Goal: Transaction & Acquisition: Book appointment/travel/reservation

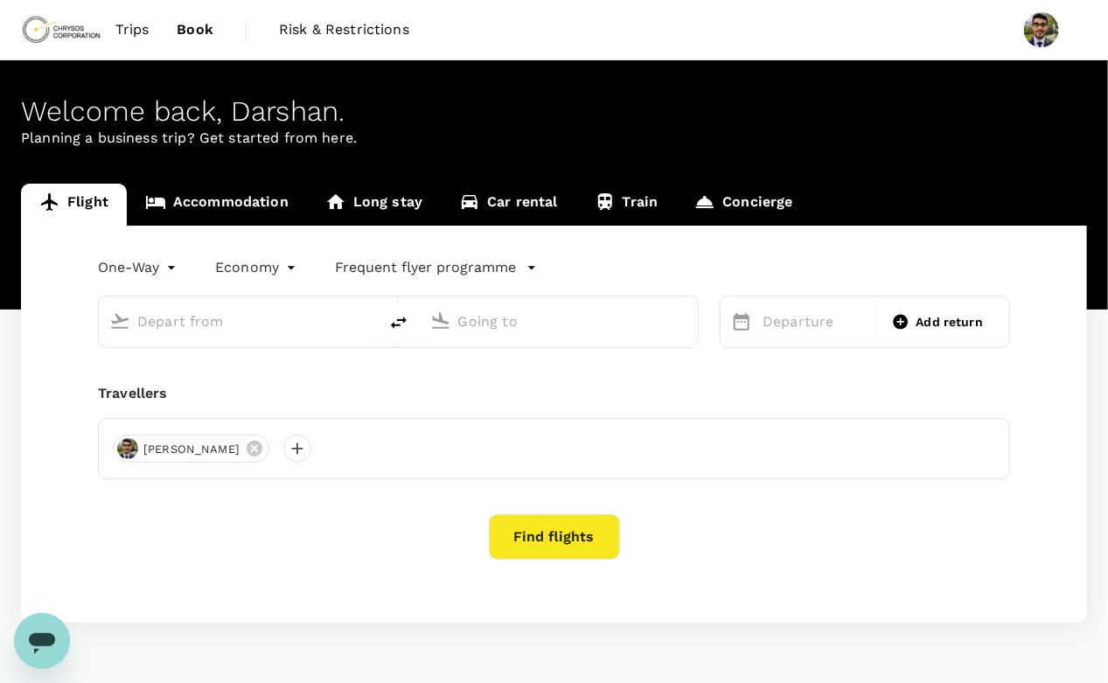
type input "roundtrip"
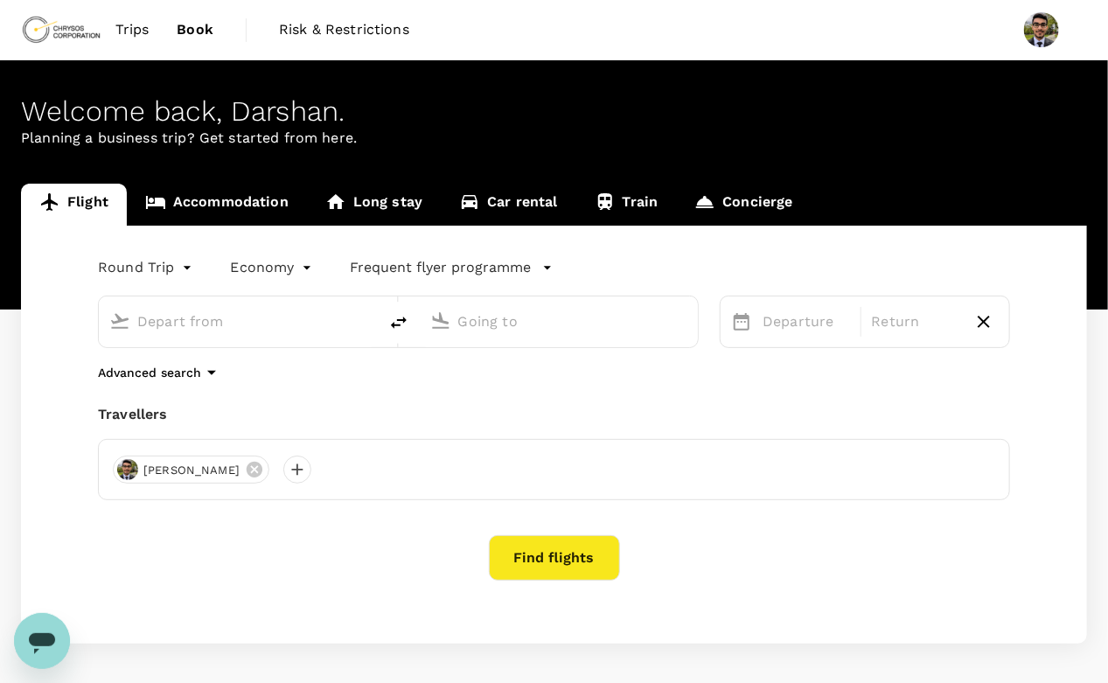
type input "Prince [PERSON_NAME] (YXS)"
type input "Val-d'Or Airport (YVO)"
click at [554, 318] on input "Val-d'Or Airport (YVO)" at bounding box center [560, 321] width 204 height 27
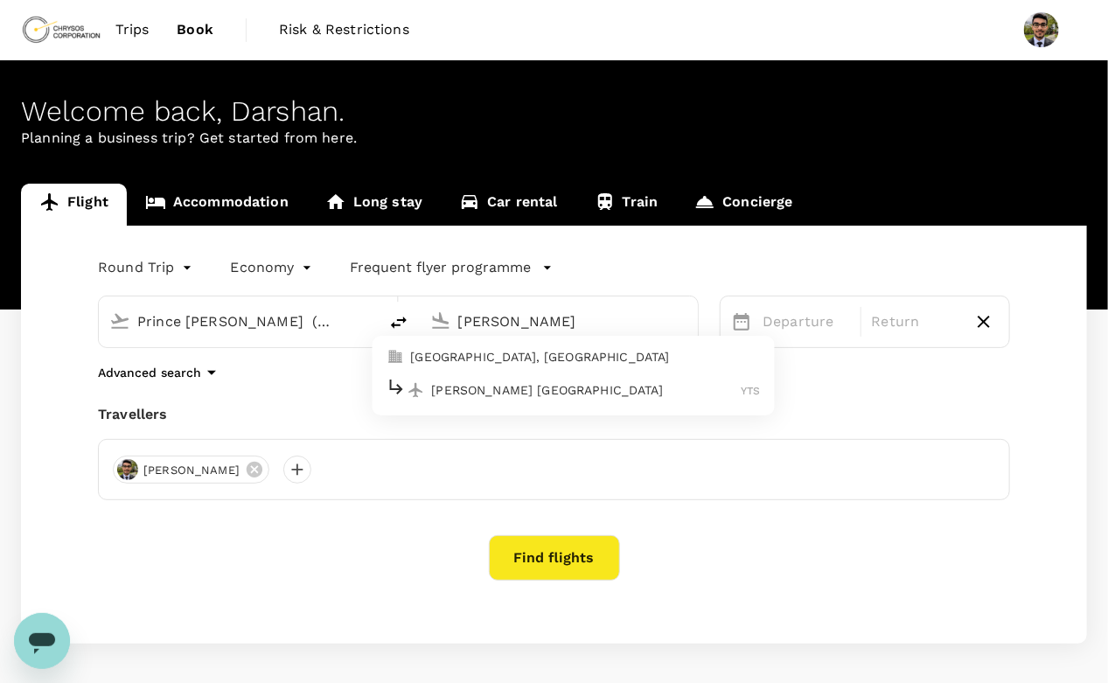
click at [508, 367] on li "Timmins, Canada" at bounding box center [573, 357] width 402 height 28
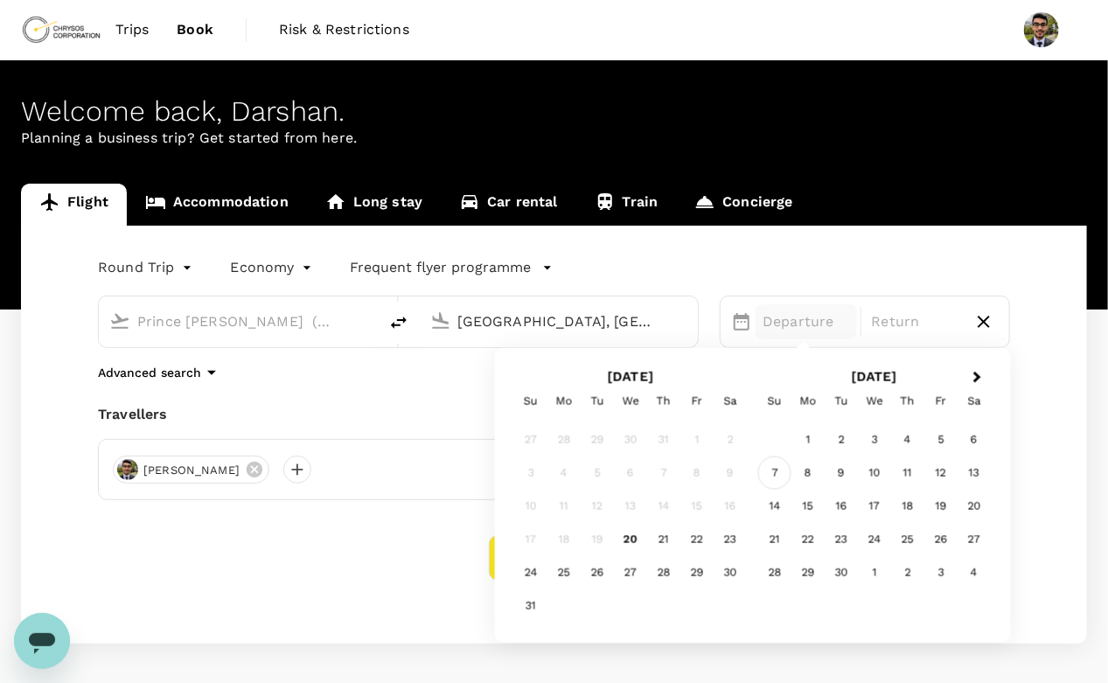
type input "[GEOGRAPHIC_DATA], [GEOGRAPHIC_DATA] (any)"
click at [785, 472] on div "7" at bounding box center [774, 473] width 33 height 33
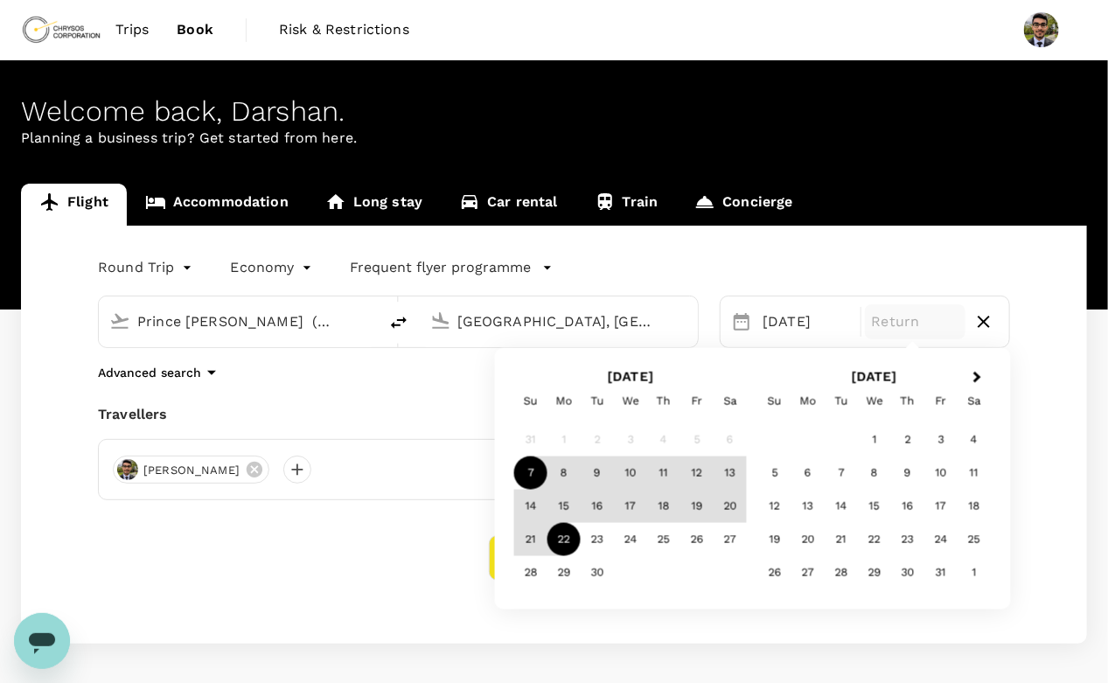
click at [567, 542] on div "22" at bounding box center [564, 539] width 33 height 33
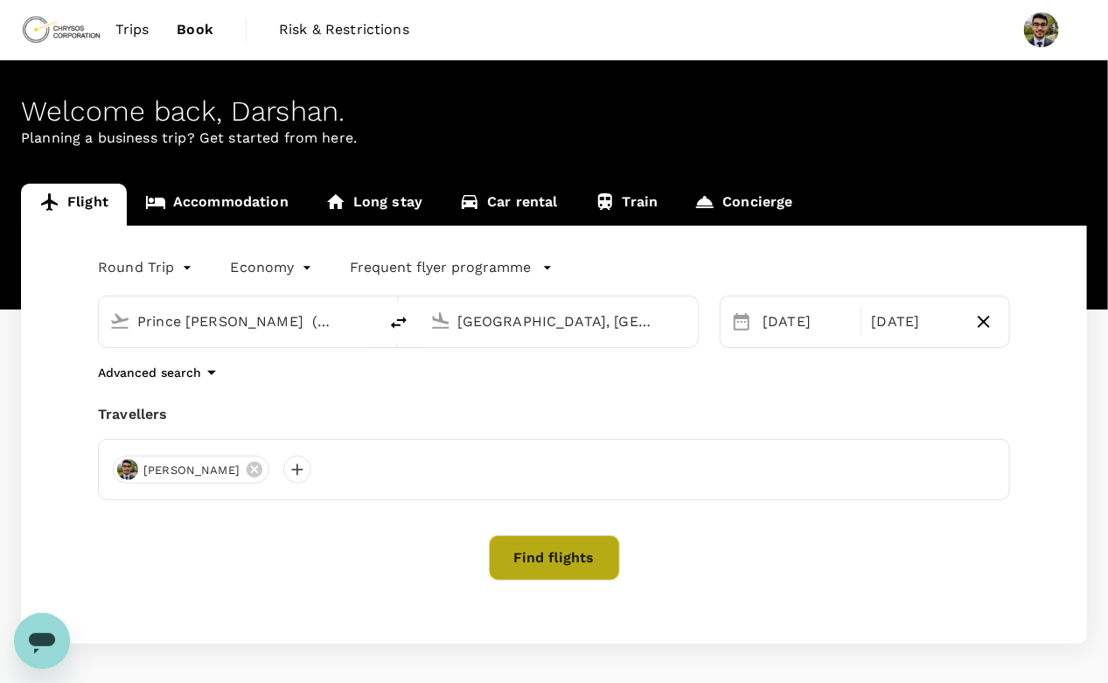
click at [546, 550] on button "Find flights" at bounding box center [554, 557] width 131 height 45
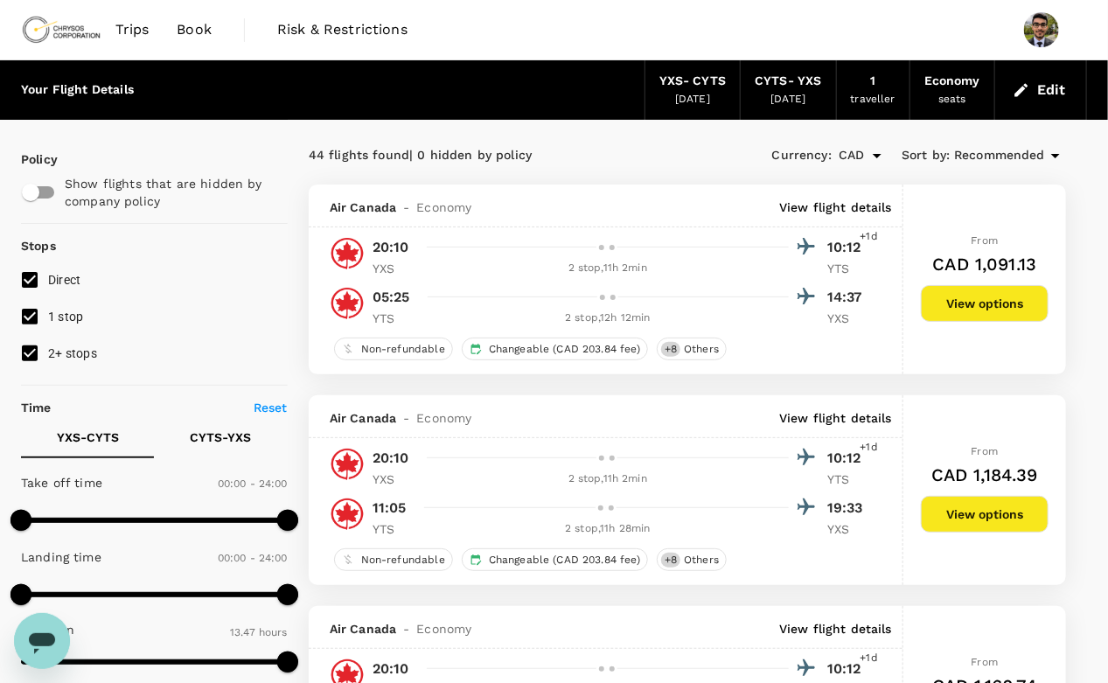
click at [672, 205] on div "Air Canada - Economy View flight details" at bounding box center [611, 207] width 563 height 17
click at [791, 207] on p "View flight details" at bounding box center [835, 207] width 113 height 17
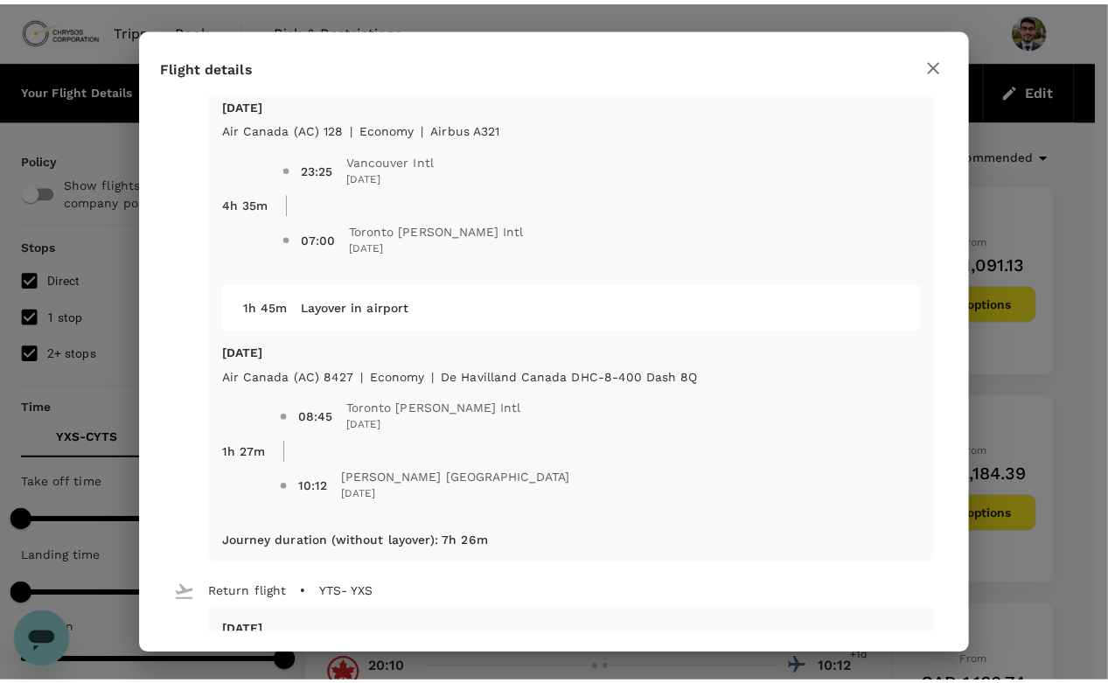
scroll to position [341, 0]
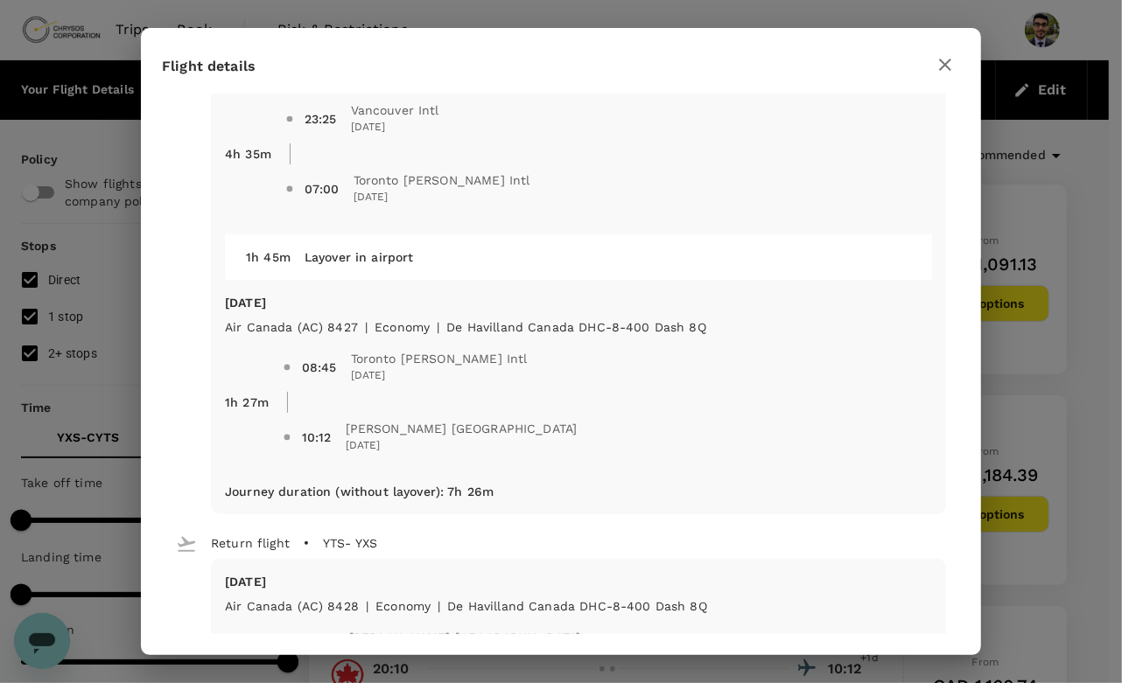
click at [945, 65] on icon "button" at bounding box center [945, 65] width 12 height 12
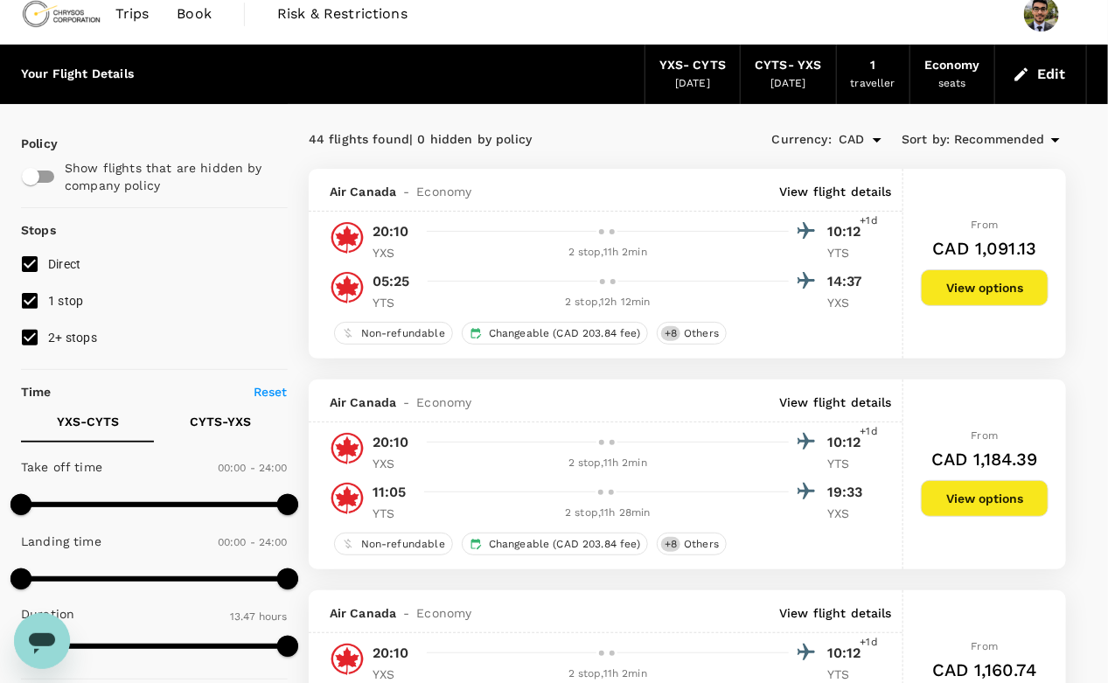
scroll to position [9, 0]
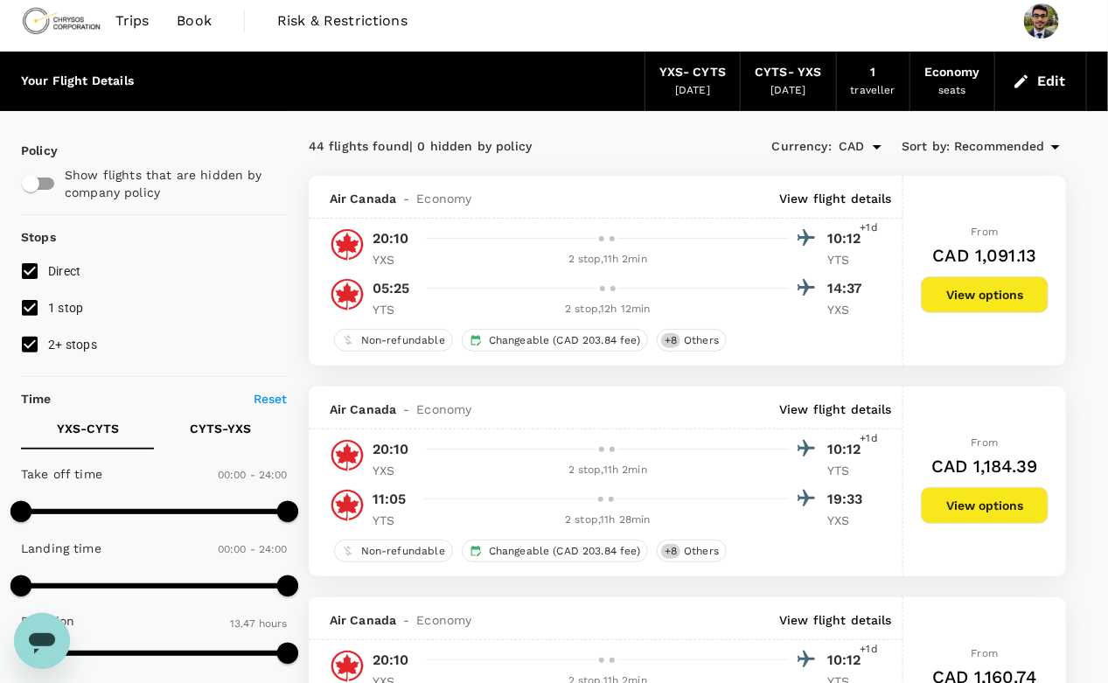
click at [972, 141] on span "Recommended" at bounding box center [999, 146] width 91 height 19
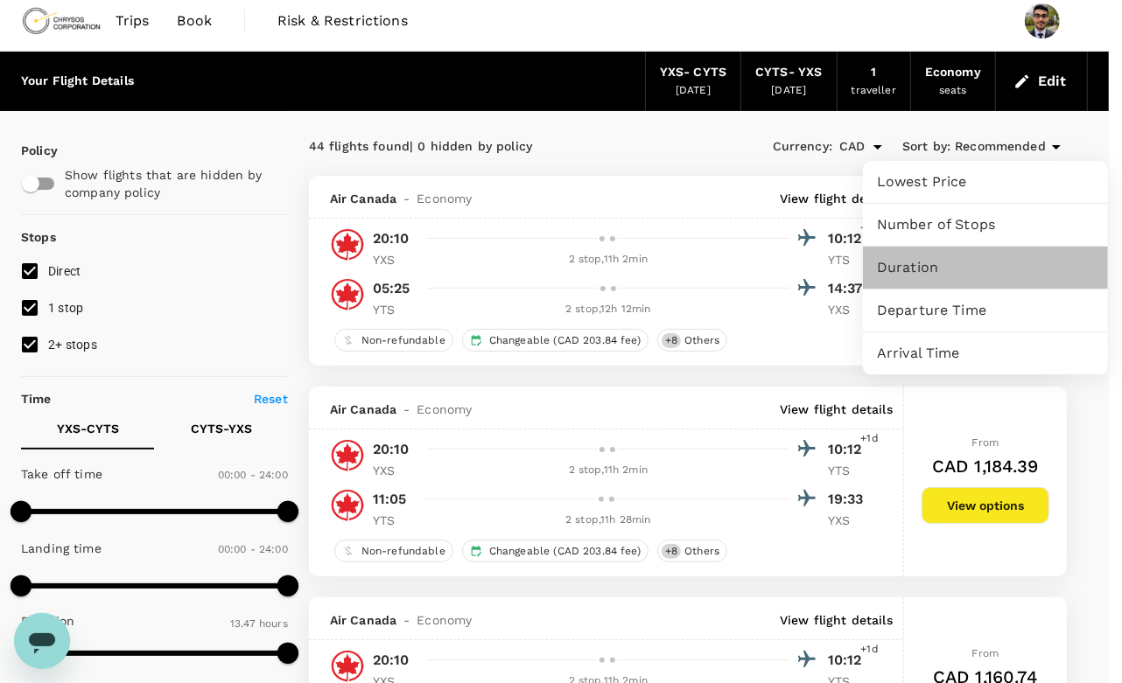
click at [911, 272] on span "Duration" at bounding box center [985, 267] width 217 height 21
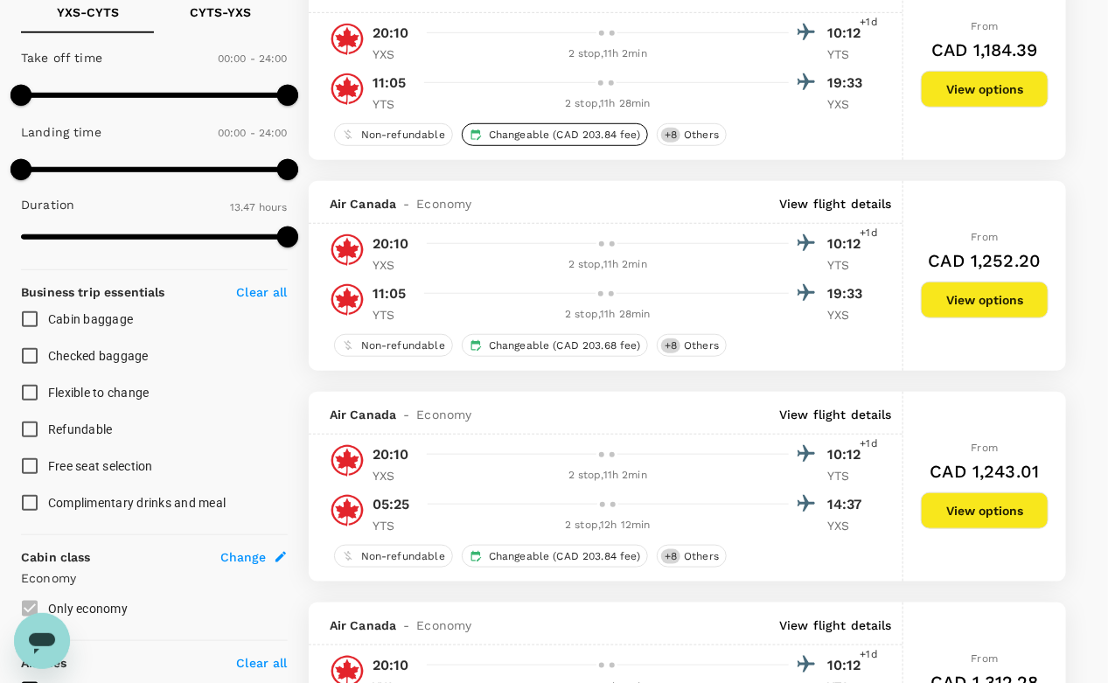
scroll to position [0, 0]
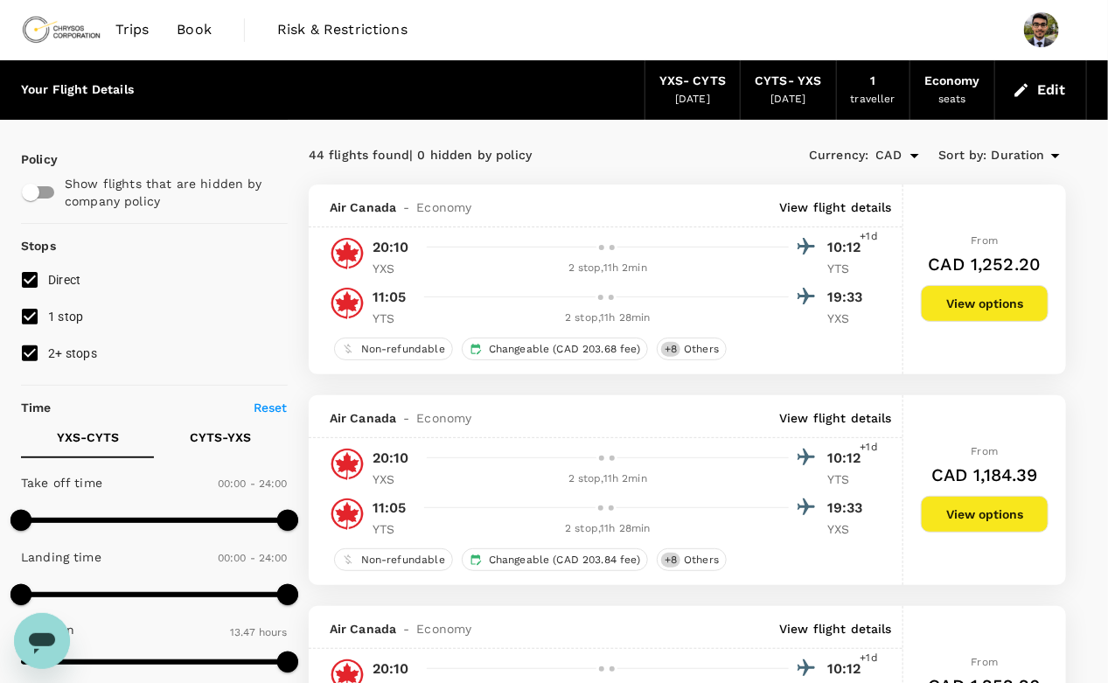
click at [77, 36] on img at bounding box center [61, 29] width 80 height 38
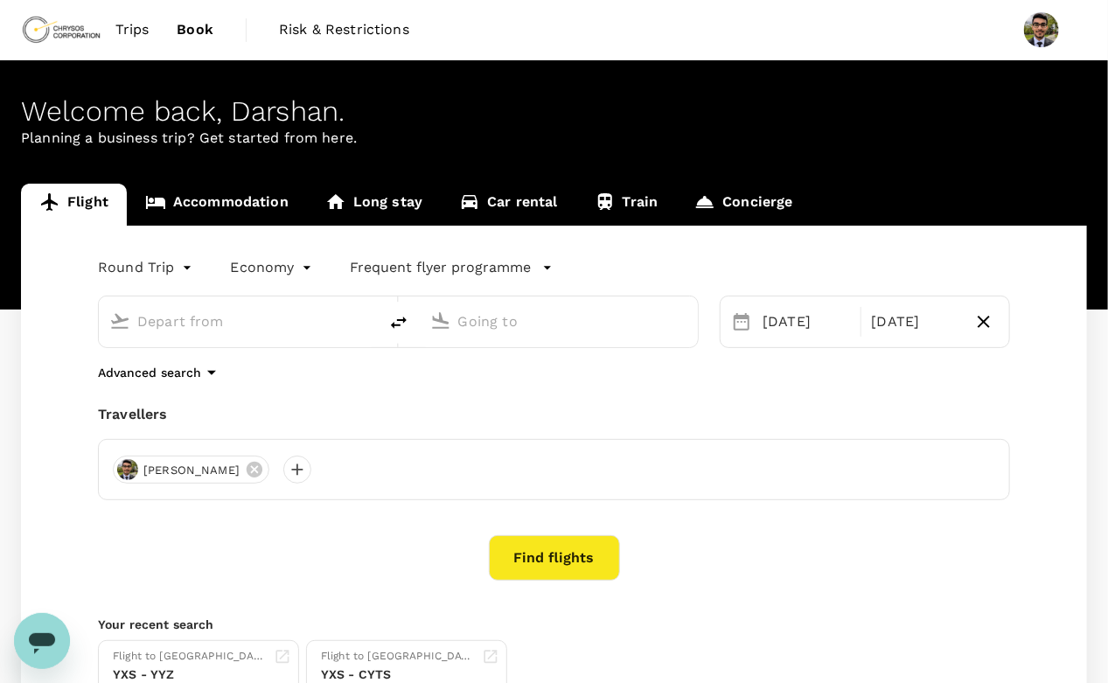
type input "Toronto, Canada (any)"
type input "Timmins Victor M. Power Airport (YTS)"
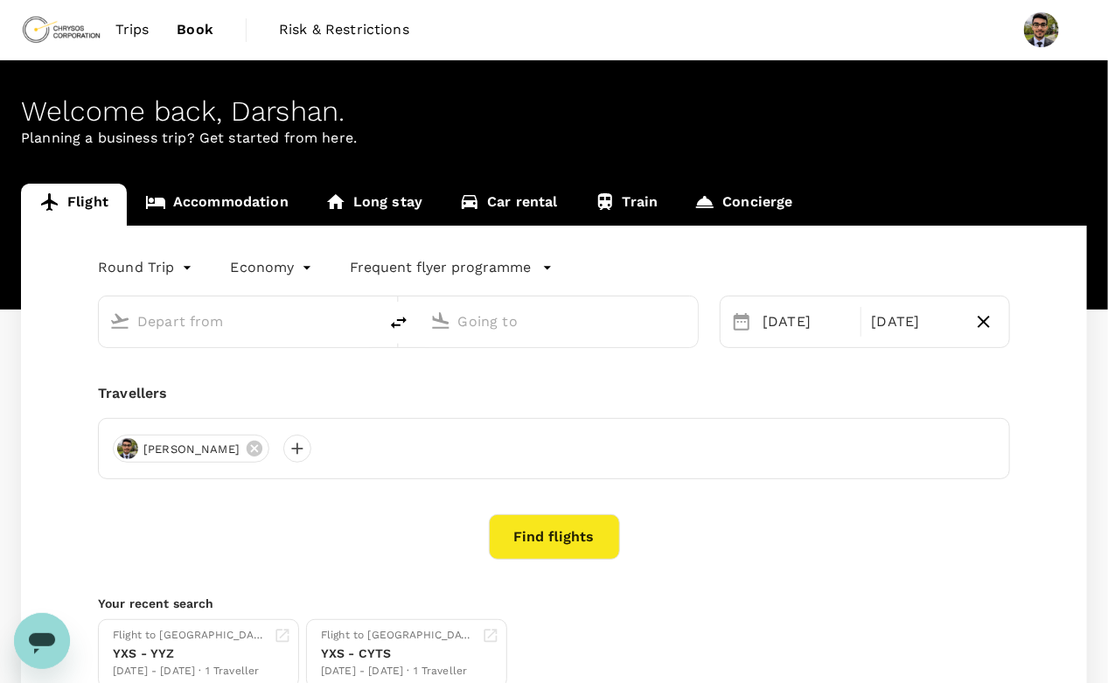
type input "Toronto, Canada (any)"
type input "Timmins Victor M. Power Airport (YTS)"
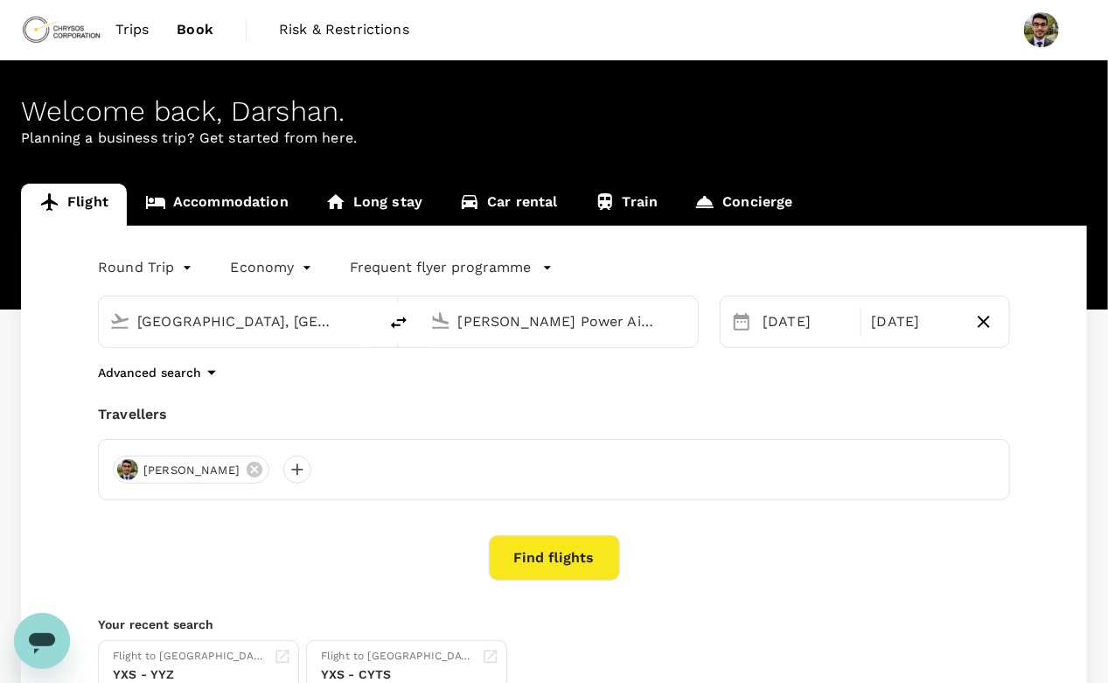
click at [567, 327] on input "Timmins Victor M. Power Airport (YTS)" at bounding box center [560, 321] width 204 height 27
click at [614, 364] on div "Advanced search" at bounding box center [554, 372] width 912 height 21
click at [561, 562] on button "Find flights" at bounding box center [554, 557] width 131 height 45
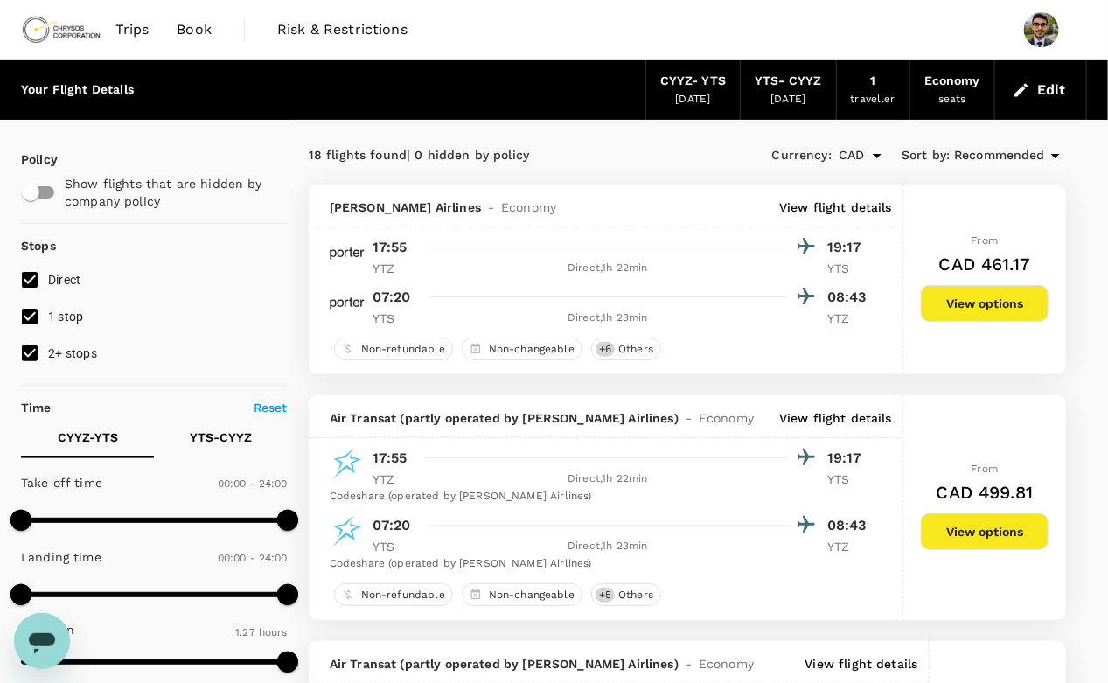
click at [690, 84] on div "CYYZ - YTS" at bounding box center [693, 81] width 66 height 19
click at [709, 91] on div "[DATE]" at bounding box center [693, 99] width 35 height 17
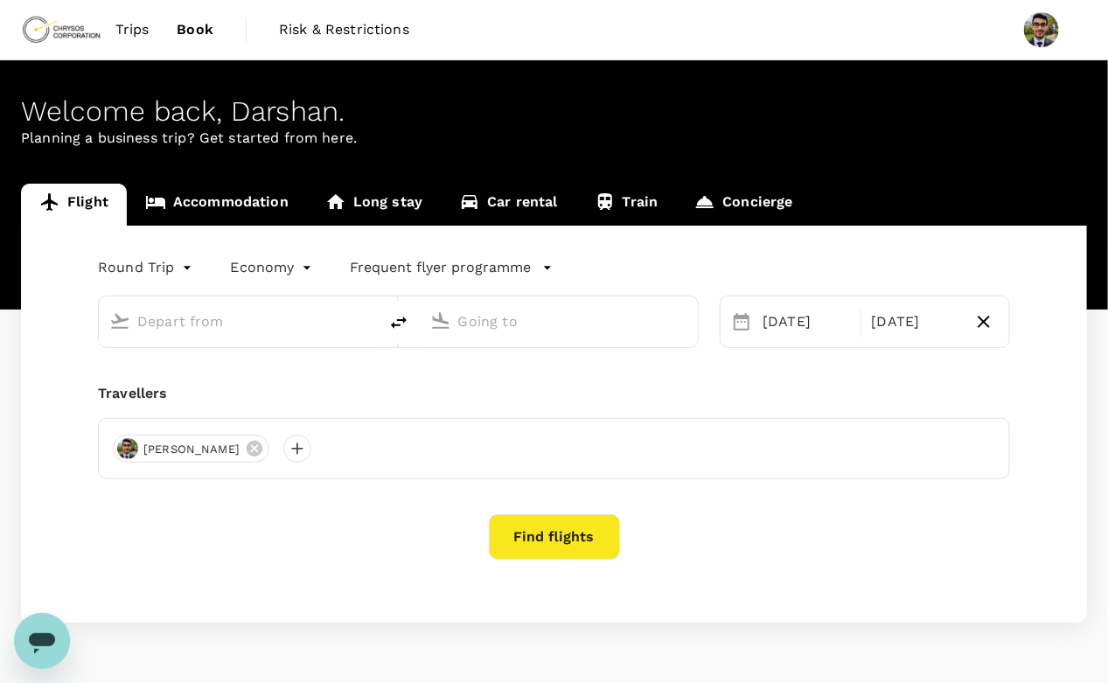
type input "Prince [PERSON_NAME] (YXS)"
type input "[GEOGRAPHIC_DATA], [GEOGRAPHIC_DATA] (any)"
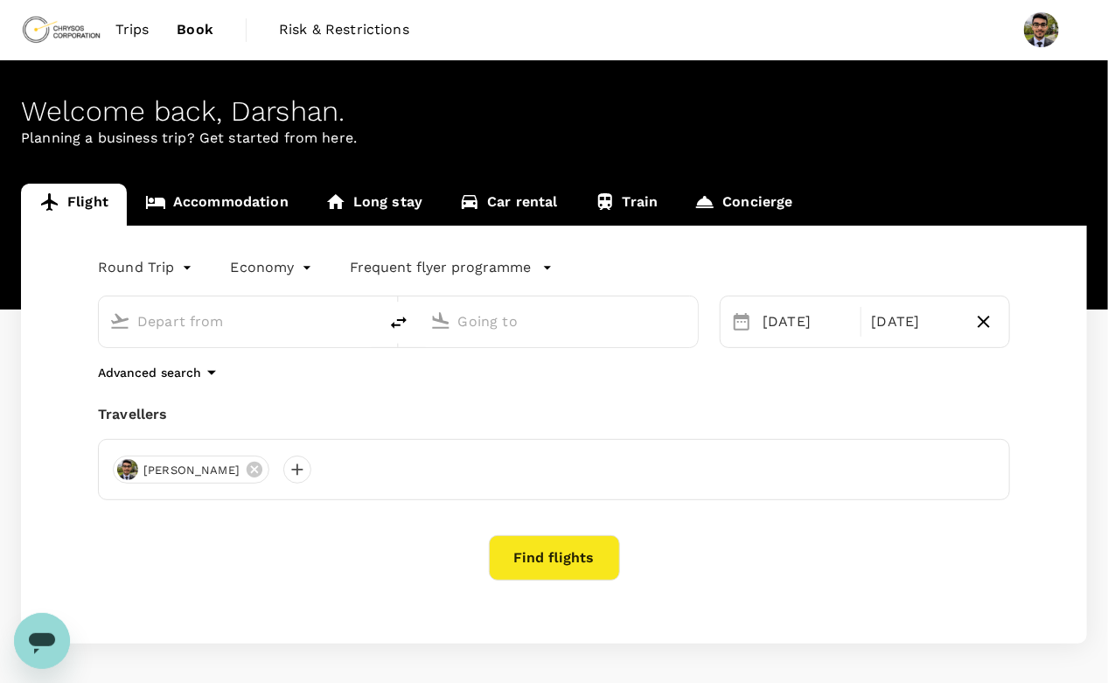
type input "Prince [PERSON_NAME] (YXS)"
type input "[GEOGRAPHIC_DATA], [GEOGRAPHIC_DATA] (any)"
click at [579, 329] on input "[GEOGRAPHIC_DATA], [GEOGRAPHIC_DATA] (any)" at bounding box center [560, 321] width 204 height 27
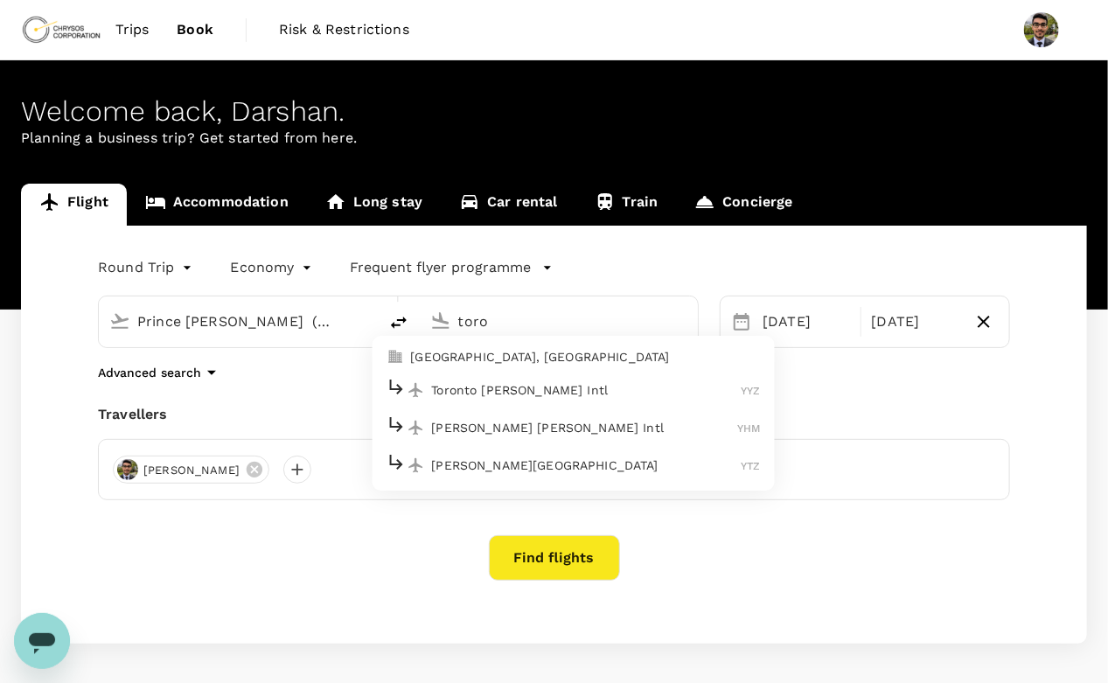
click at [512, 392] on p "Toronto [PERSON_NAME] Intl" at bounding box center [586, 389] width 310 height 17
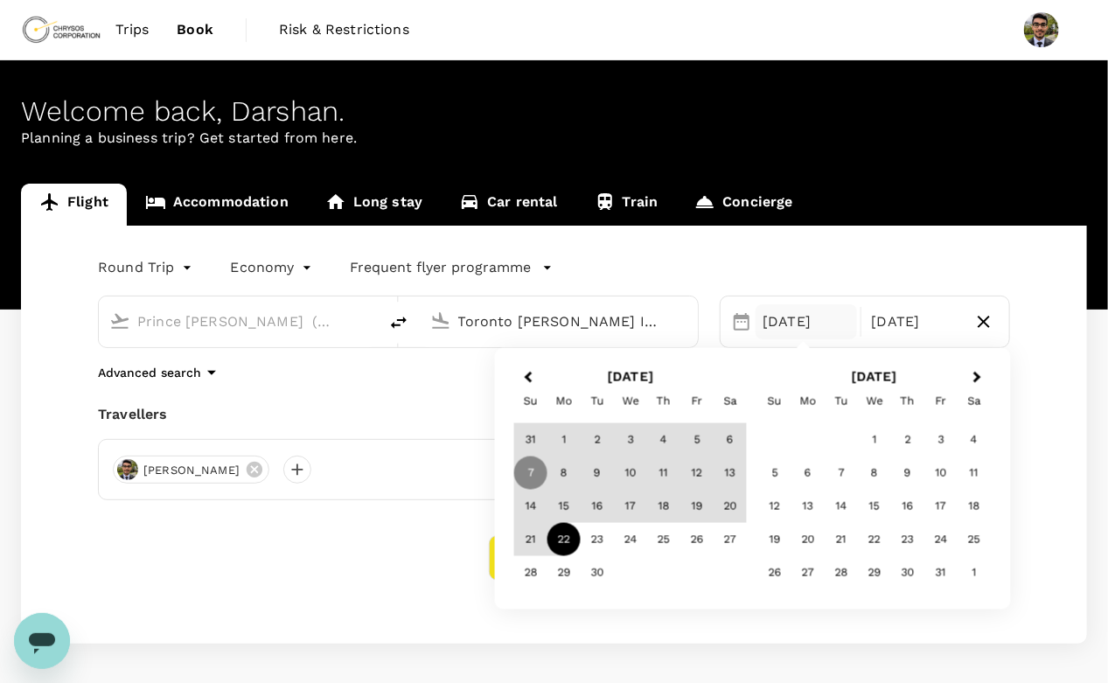
type input "Toronto [PERSON_NAME] Intl (YYZ)"
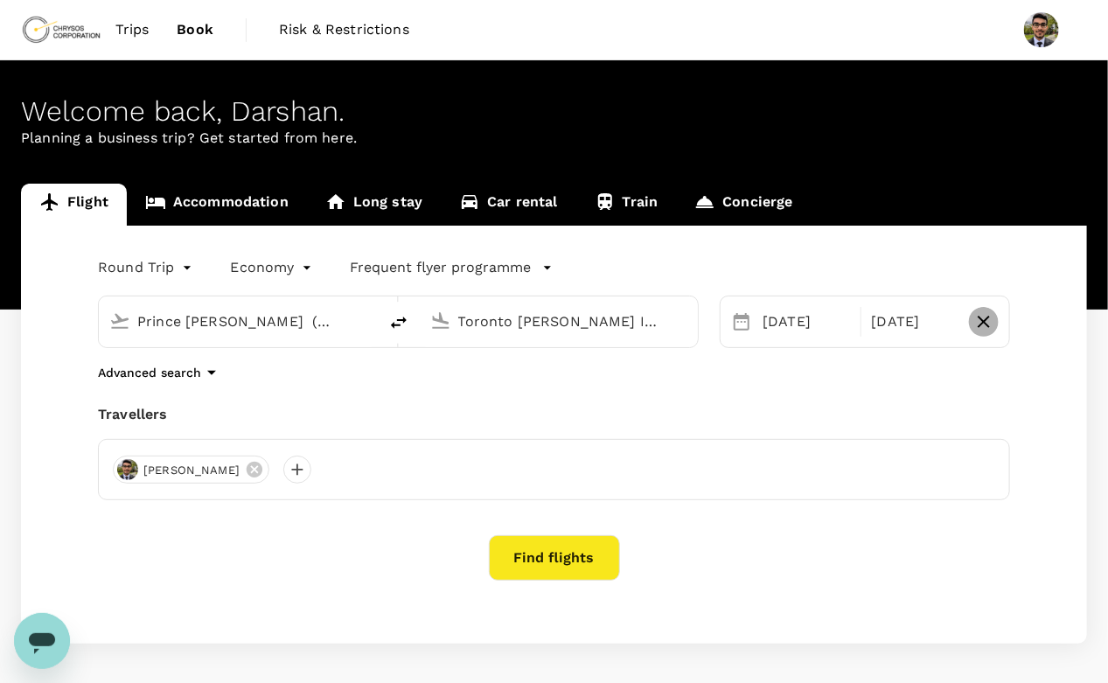
click at [981, 324] on icon "button" at bounding box center [984, 321] width 21 height 21
click at [933, 335] on div "Add return" at bounding box center [937, 322] width 115 height 32
type input "roundtrip"
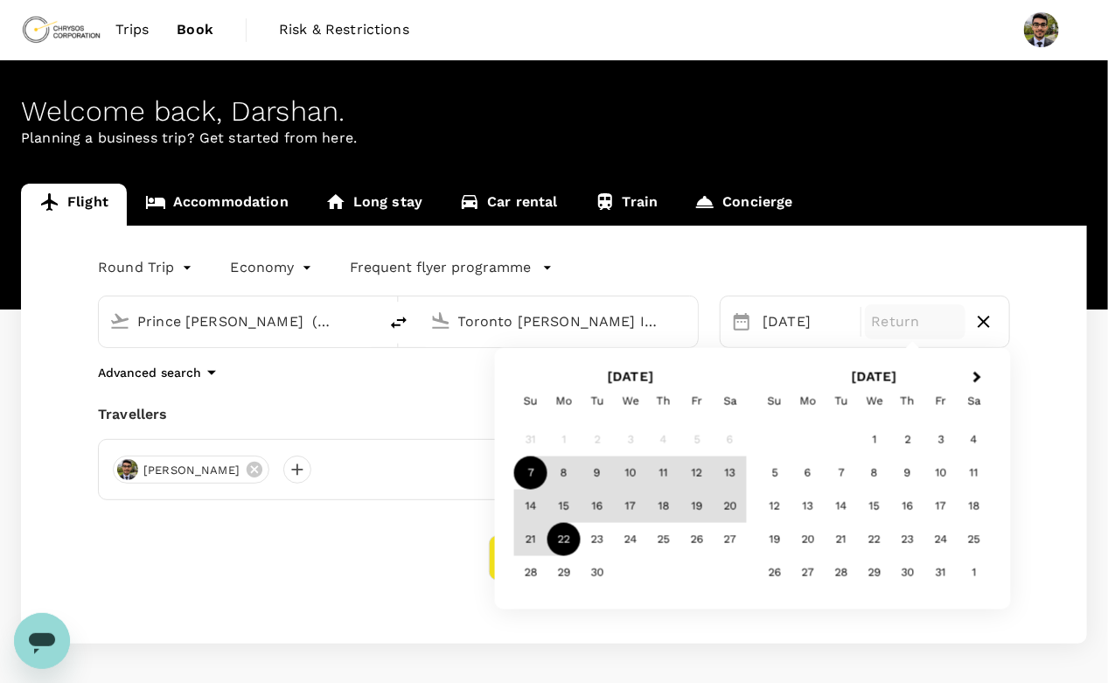
click at [575, 539] on div "22" at bounding box center [564, 539] width 33 height 33
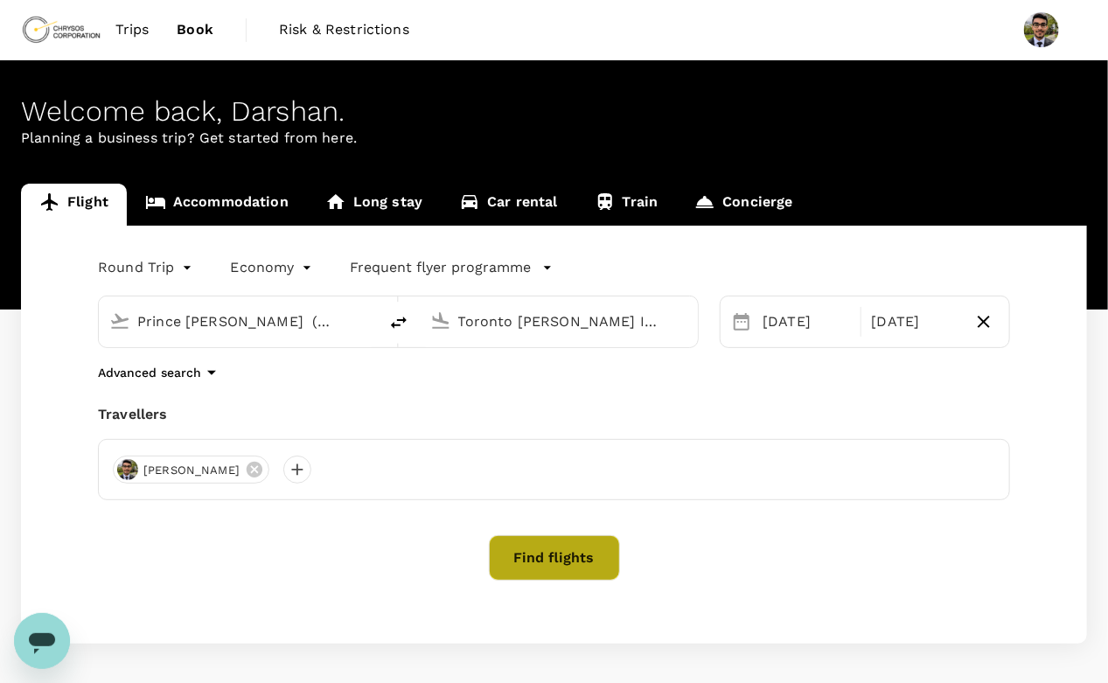
click at [546, 547] on button "Find flights" at bounding box center [554, 557] width 131 height 45
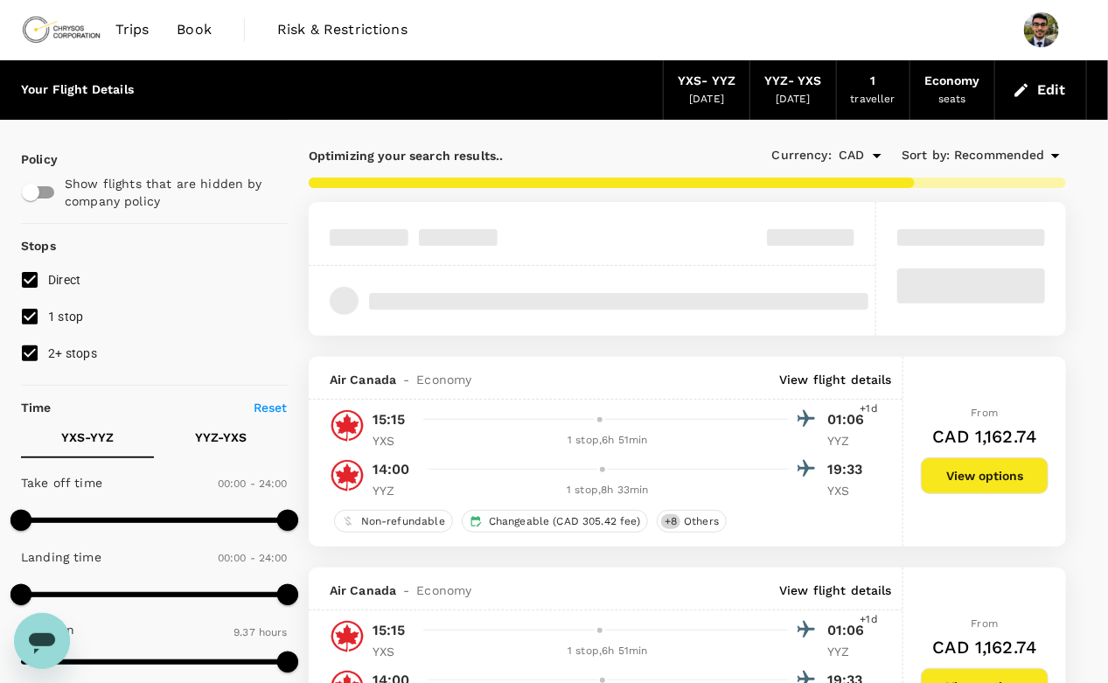
type input "737"
checkbox input "false"
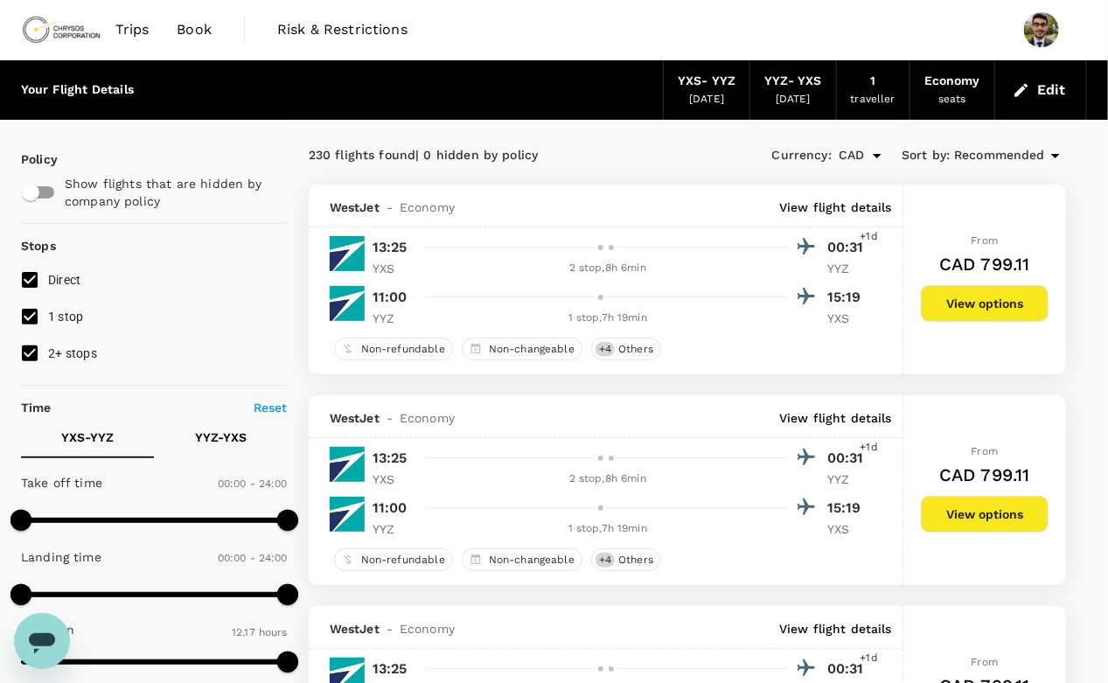
click at [949, 158] on span "Sort by :" at bounding box center [926, 155] width 48 height 19
click at [1009, 150] on span "Recommended" at bounding box center [999, 155] width 91 height 19
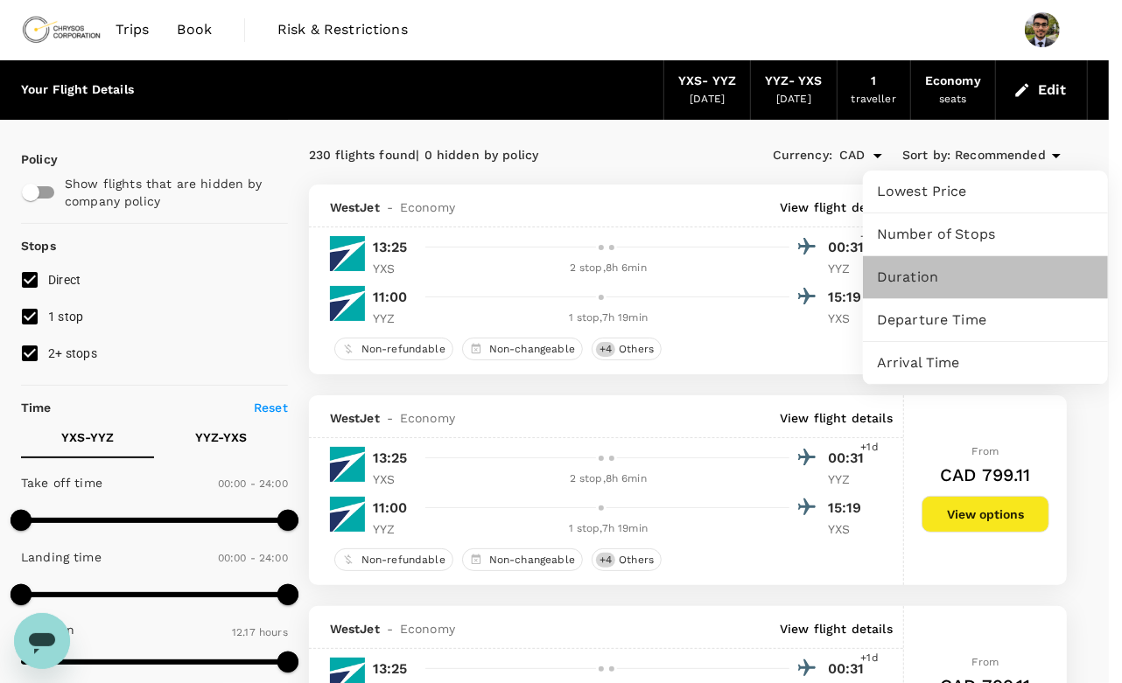
click at [911, 283] on span "Duration" at bounding box center [985, 277] width 217 height 21
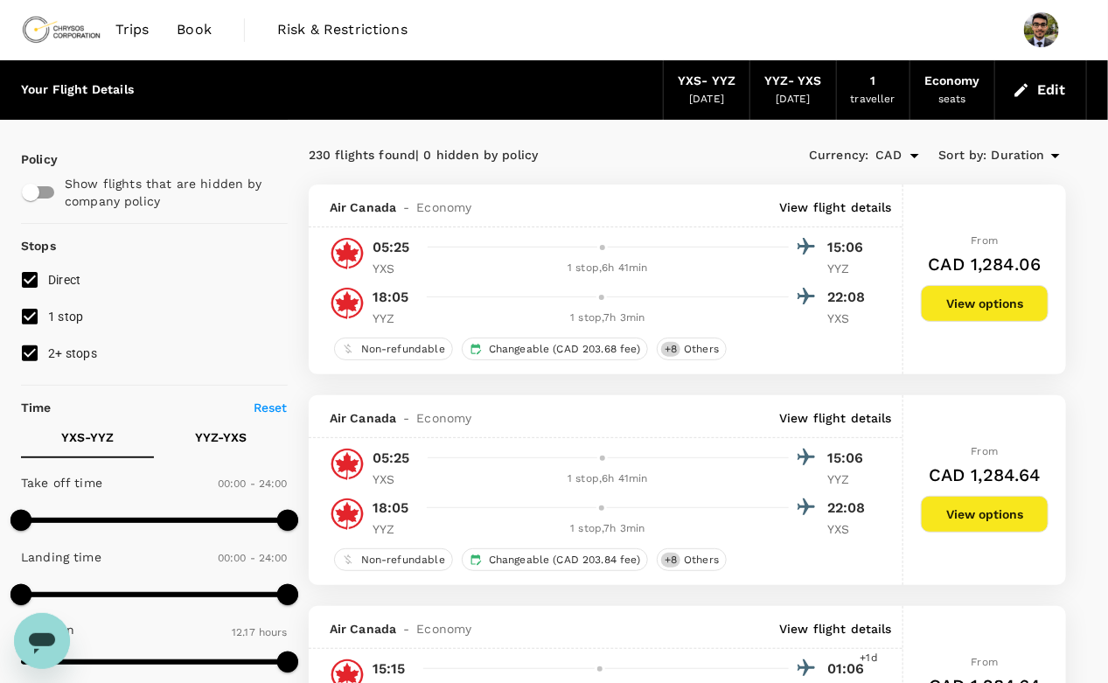
click at [1005, 150] on span "Duration" at bounding box center [1018, 155] width 53 height 19
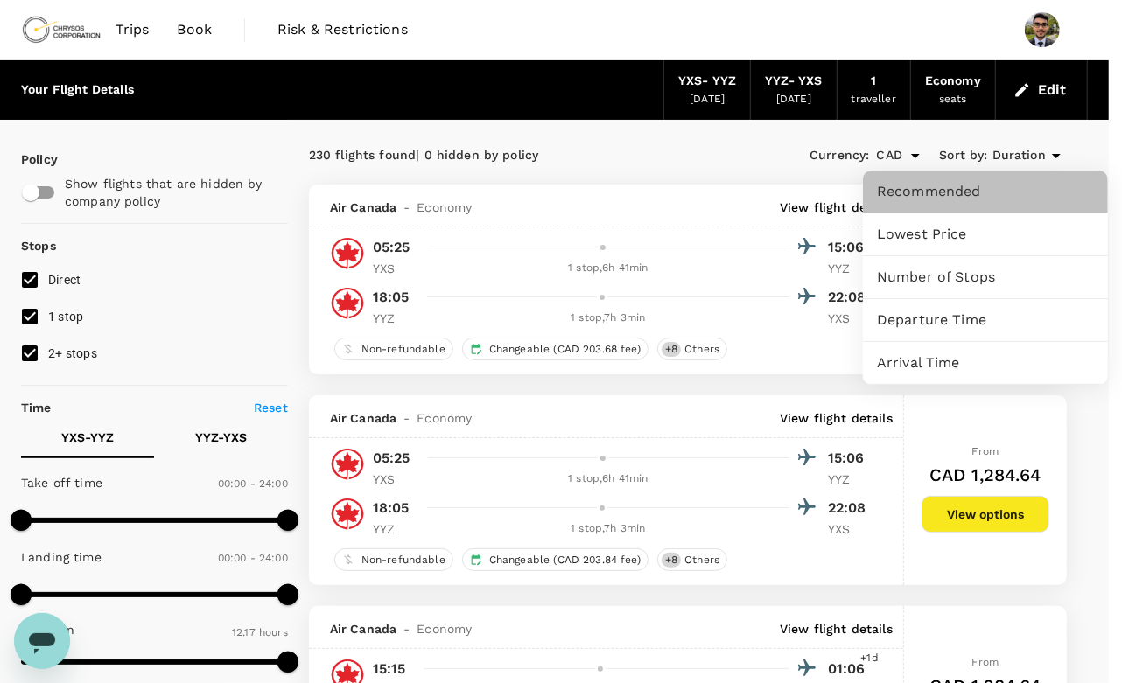
click at [926, 188] on span "Recommended" at bounding box center [985, 191] width 217 height 21
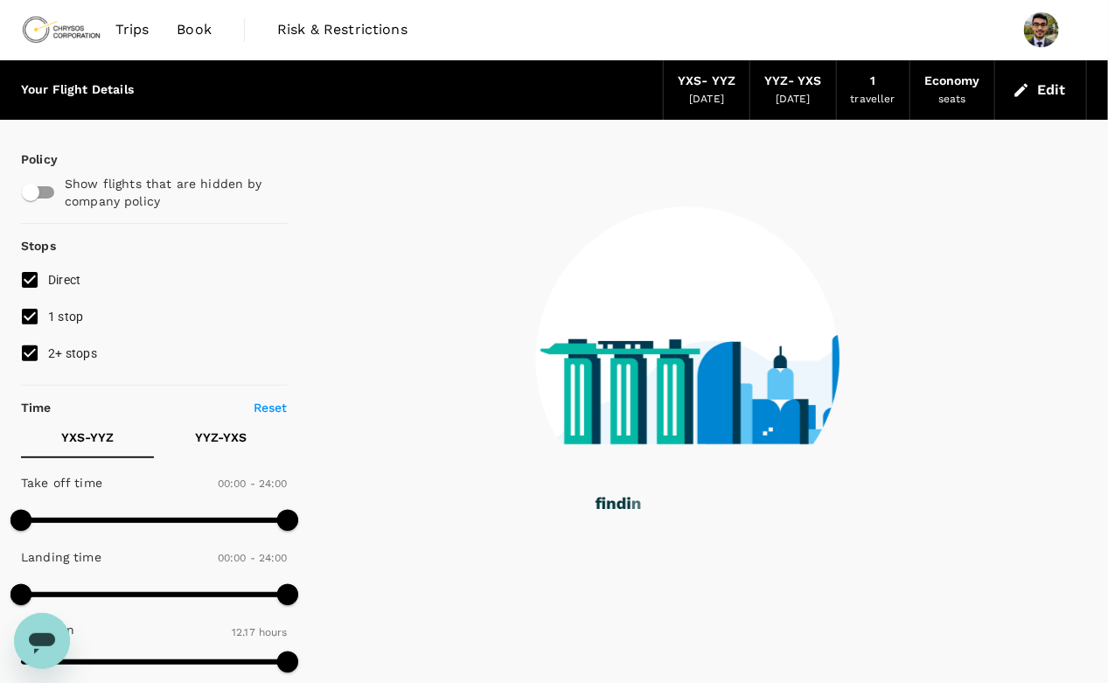
click at [646, 156] on icon at bounding box center [688, 346] width 306 height 452
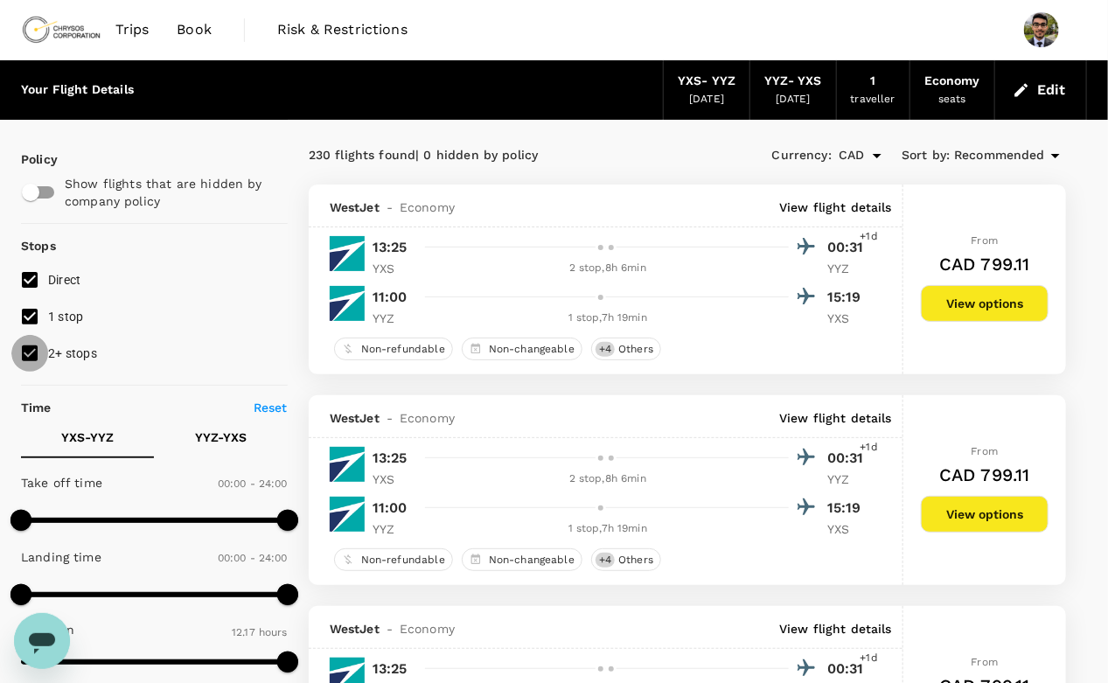
click at [35, 350] on input "2+ stops" at bounding box center [29, 353] width 37 height 37
checkbox input "false"
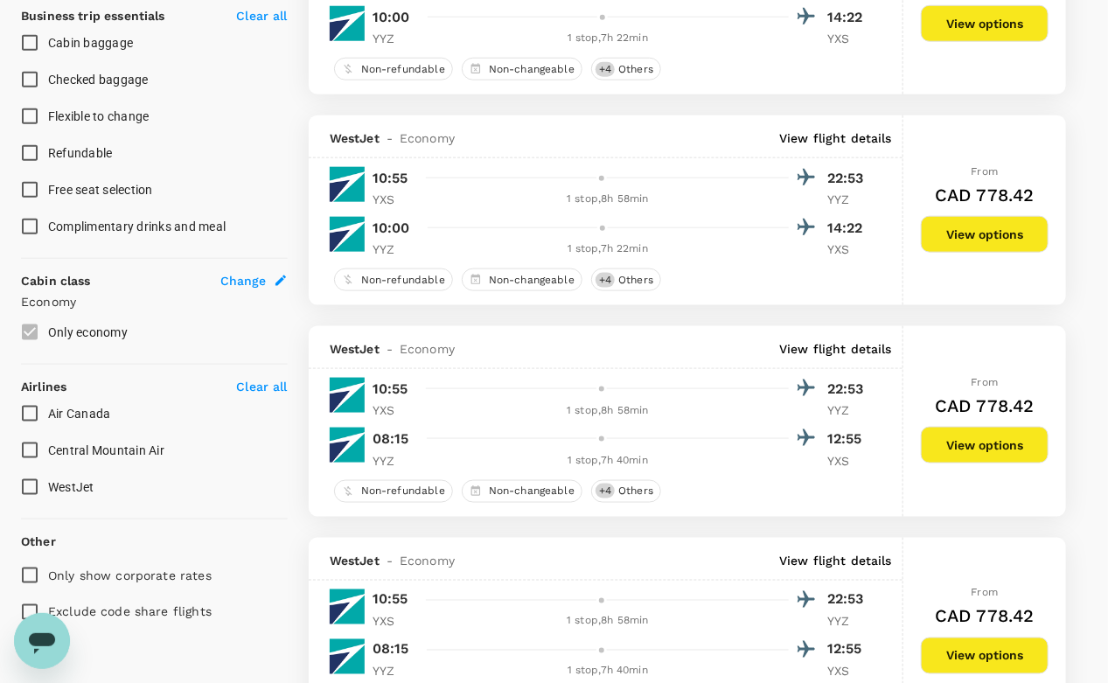
scroll to position [728, 0]
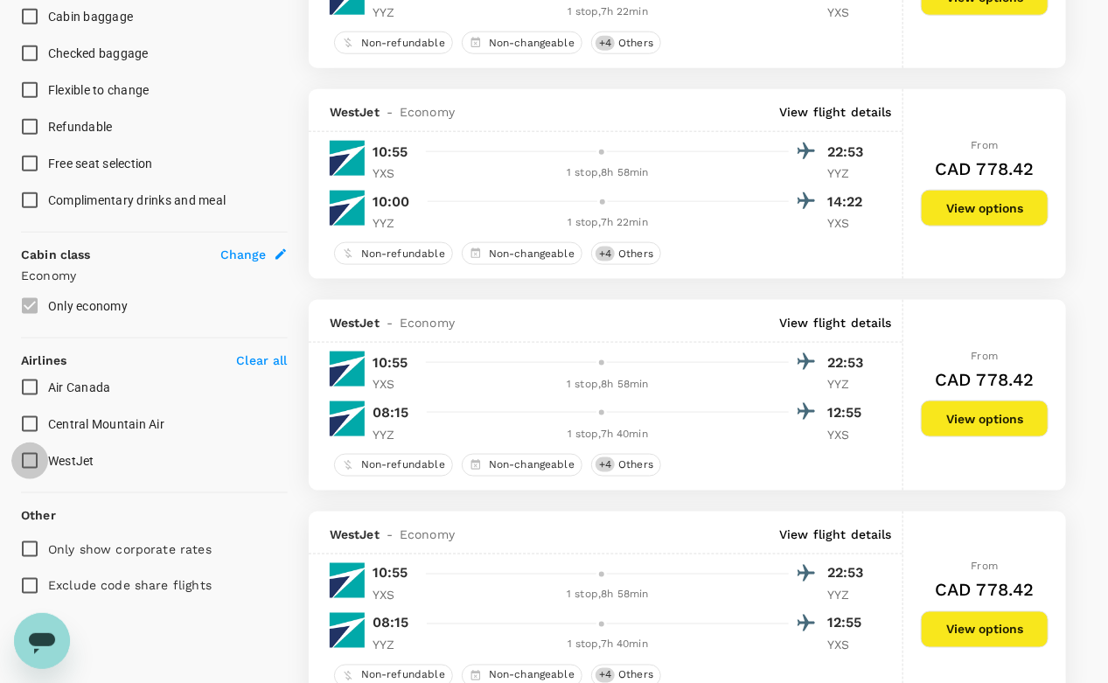
click at [29, 461] on input "WestJet" at bounding box center [29, 461] width 37 height 37
checkbox input "true"
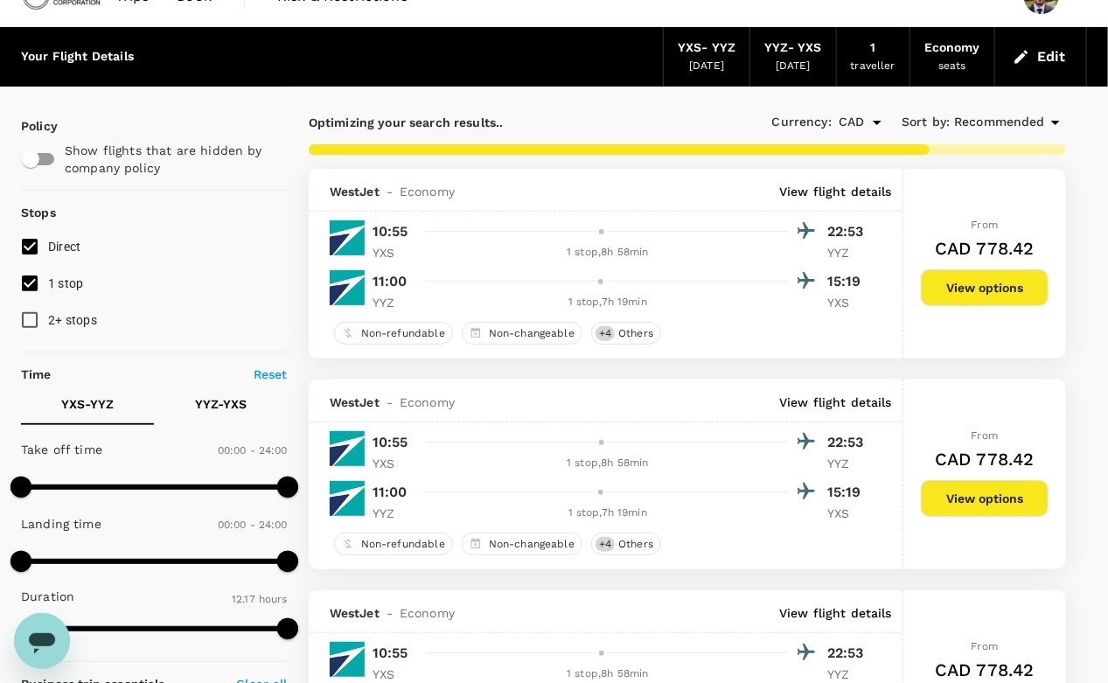
scroll to position [0, 0]
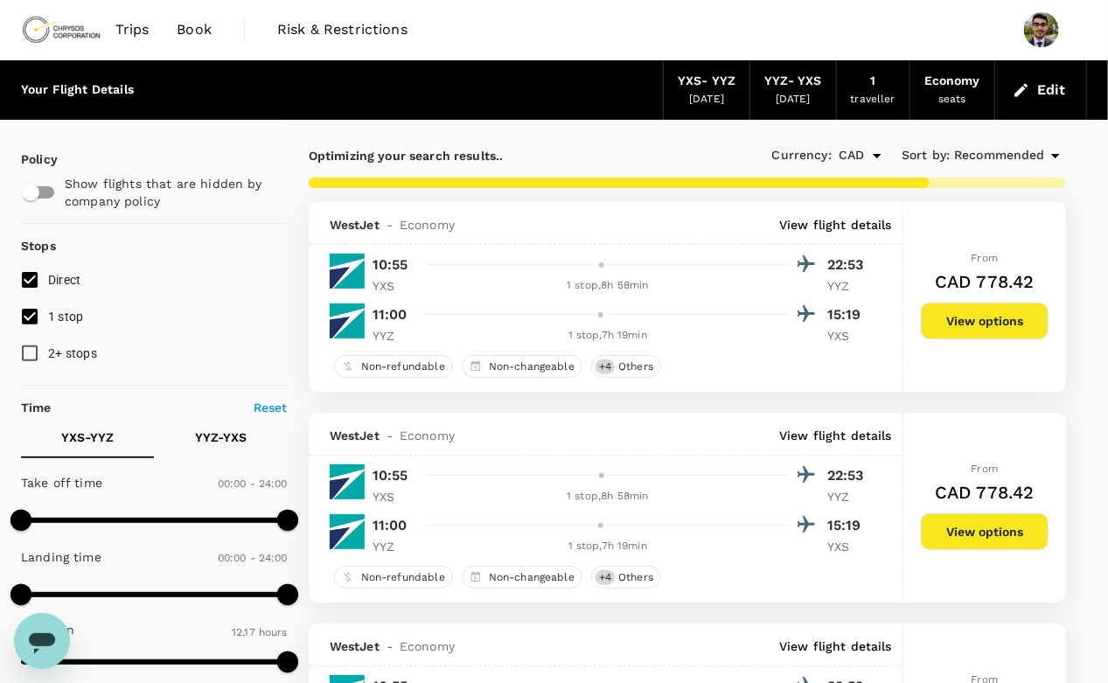
click at [988, 157] on span "Recommended" at bounding box center [999, 155] width 91 height 19
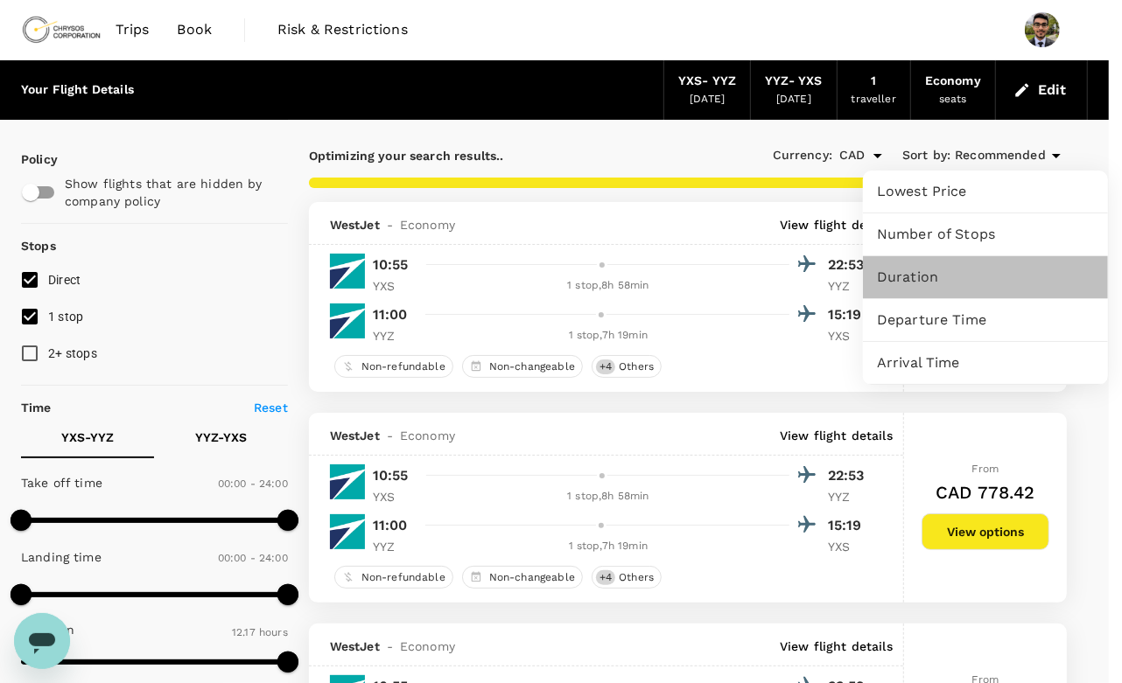
click at [918, 283] on span "Duration" at bounding box center [985, 277] width 217 height 21
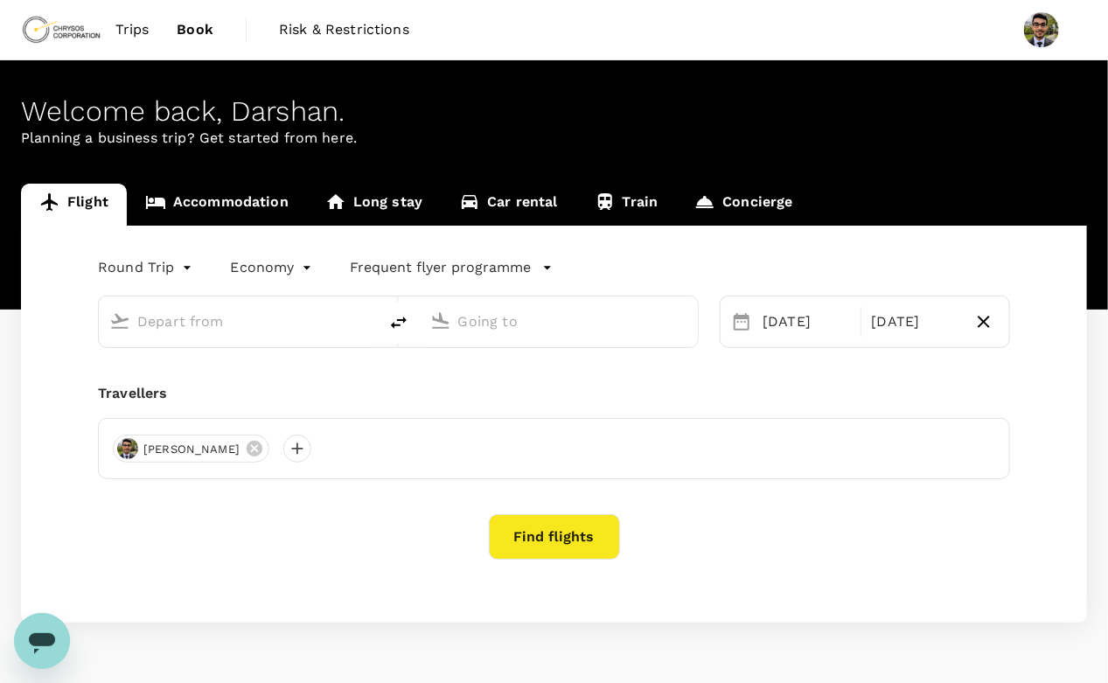
type input "Prince [PERSON_NAME] (YXS)"
type input "[GEOGRAPHIC_DATA], [GEOGRAPHIC_DATA] (any)"
type input "Prince [PERSON_NAME] (YXS)"
type input "[GEOGRAPHIC_DATA], [GEOGRAPHIC_DATA] (any)"
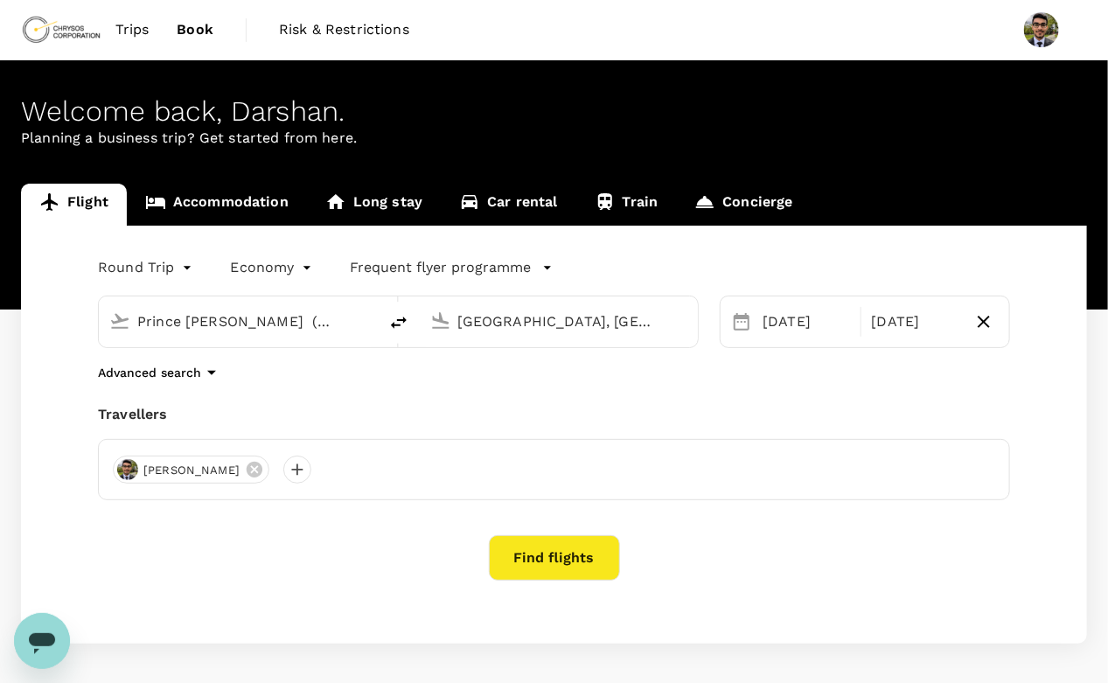
click at [518, 318] on input "[GEOGRAPHIC_DATA], [GEOGRAPHIC_DATA] (any)" at bounding box center [560, 321] width 204 height 27
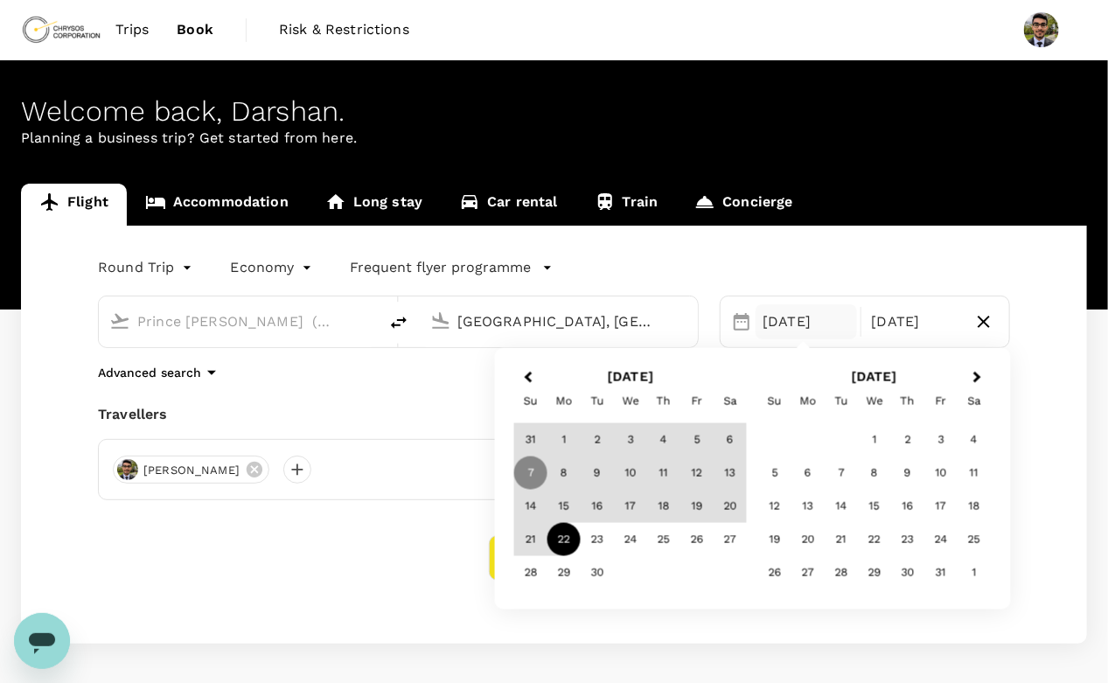
type input "Toronto, Canada (any)"
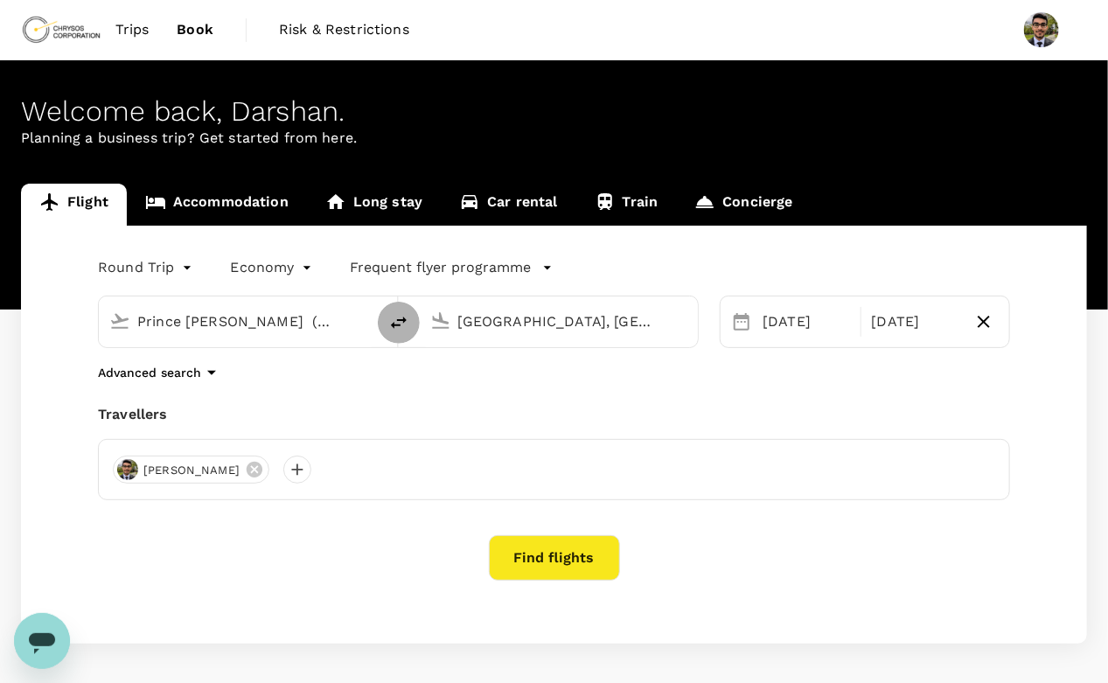
click at [393, 314] on icon "delete" at bounding box center [398, 322] width 21 height 21
type input "Toronto, Canada (any)"
type input "Prince [PERSON_NAME] (YXS)"
click at [495, 326] on input "Prince [PERSON_NAME] (YXS)" at bounding box center [560, 321] width 204 height 27
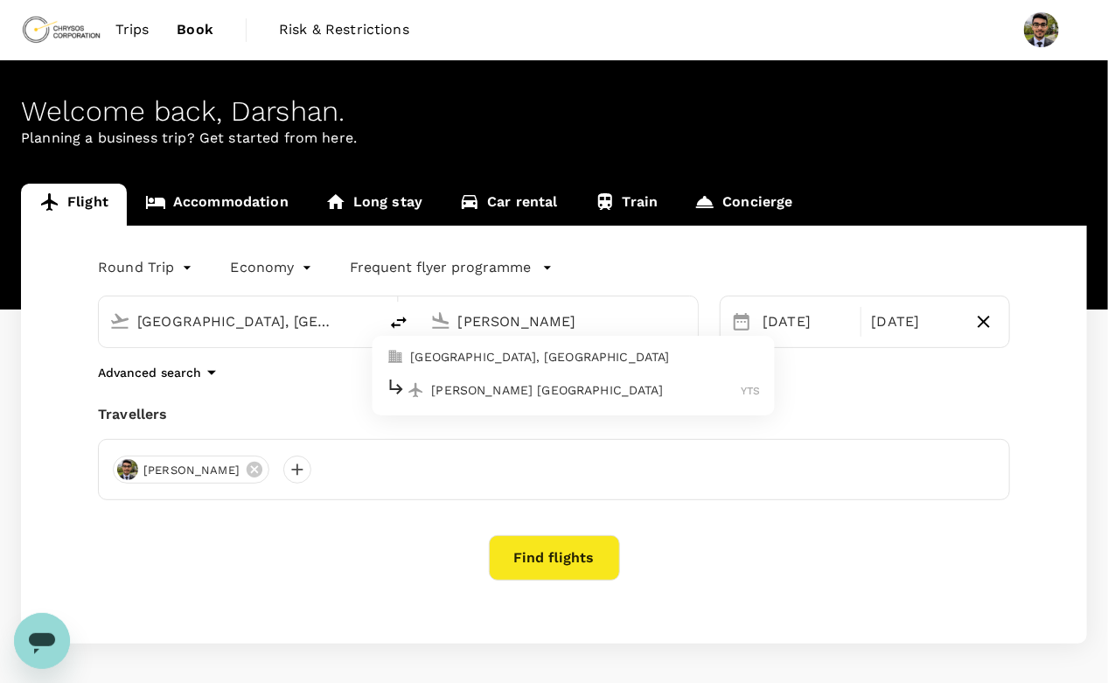
click at [496, 386] on p "Timmins Victor M. Power Airport" at bounding box center [586, 389] width 310 height 17
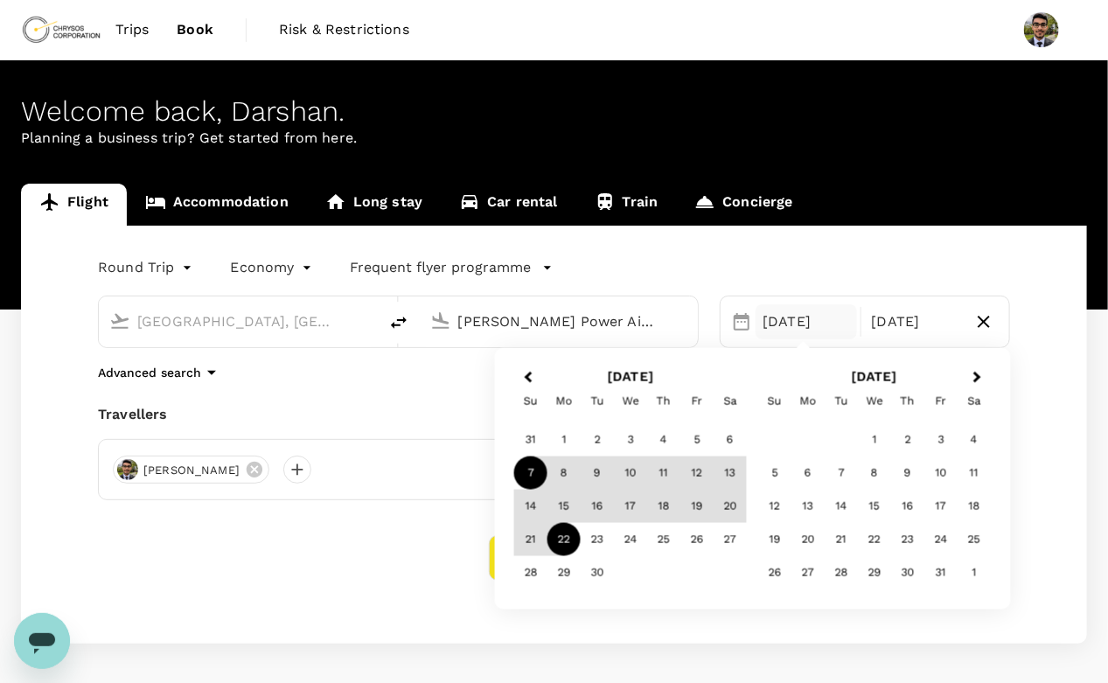
type input "Timmins Victor M. Power Airport (YTS)"
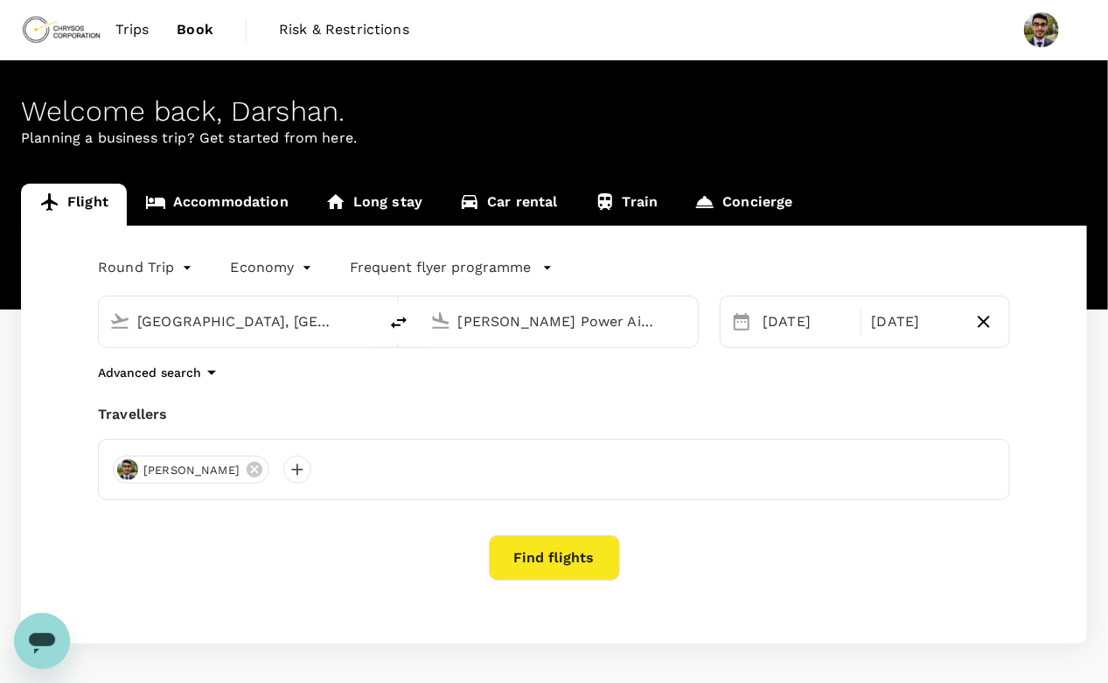
click at [425, 553] on div "Find flights" at bounding box center [554, 557] width 912 height 45
click at [541, 556] on button "Find flights" at bounding box center [554, 557] width 131 height 45
